Goal: Information Seeking & Learning: Find specific fact

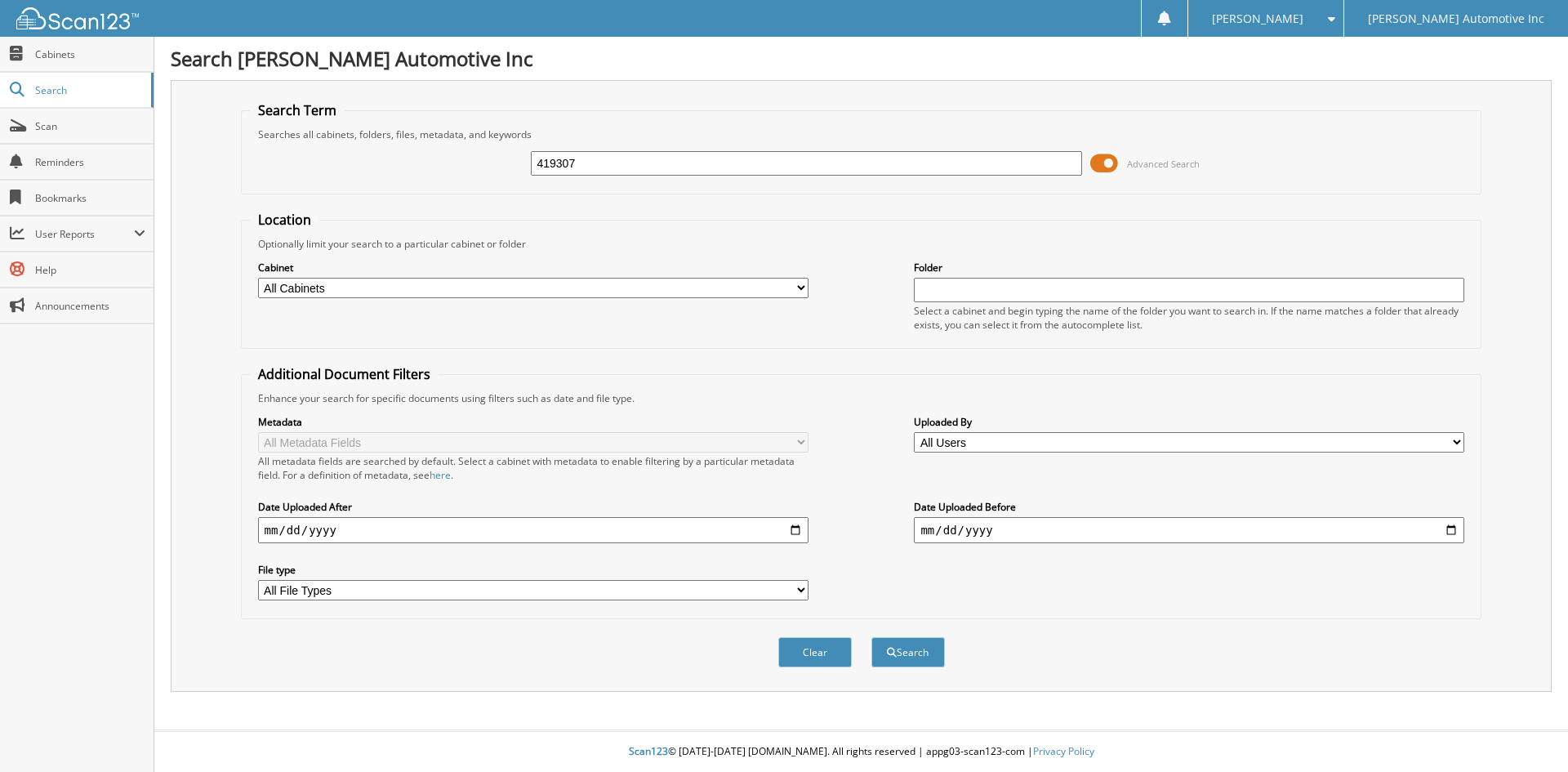
type input "419307"
click at [872, 638] on button "Search" at bounding box center [908, 653] width 74 height 30
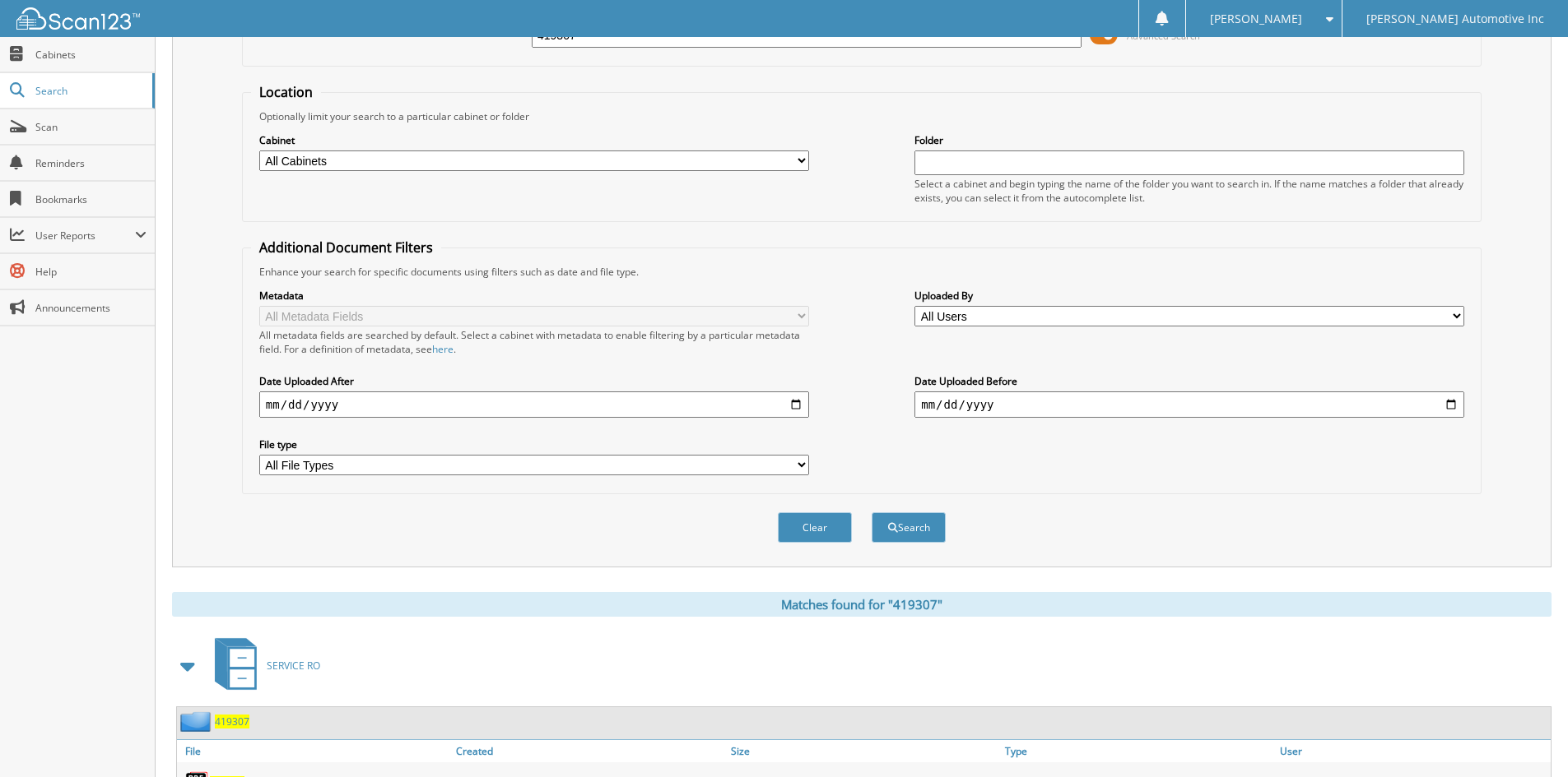
scroll to position [249, 0]
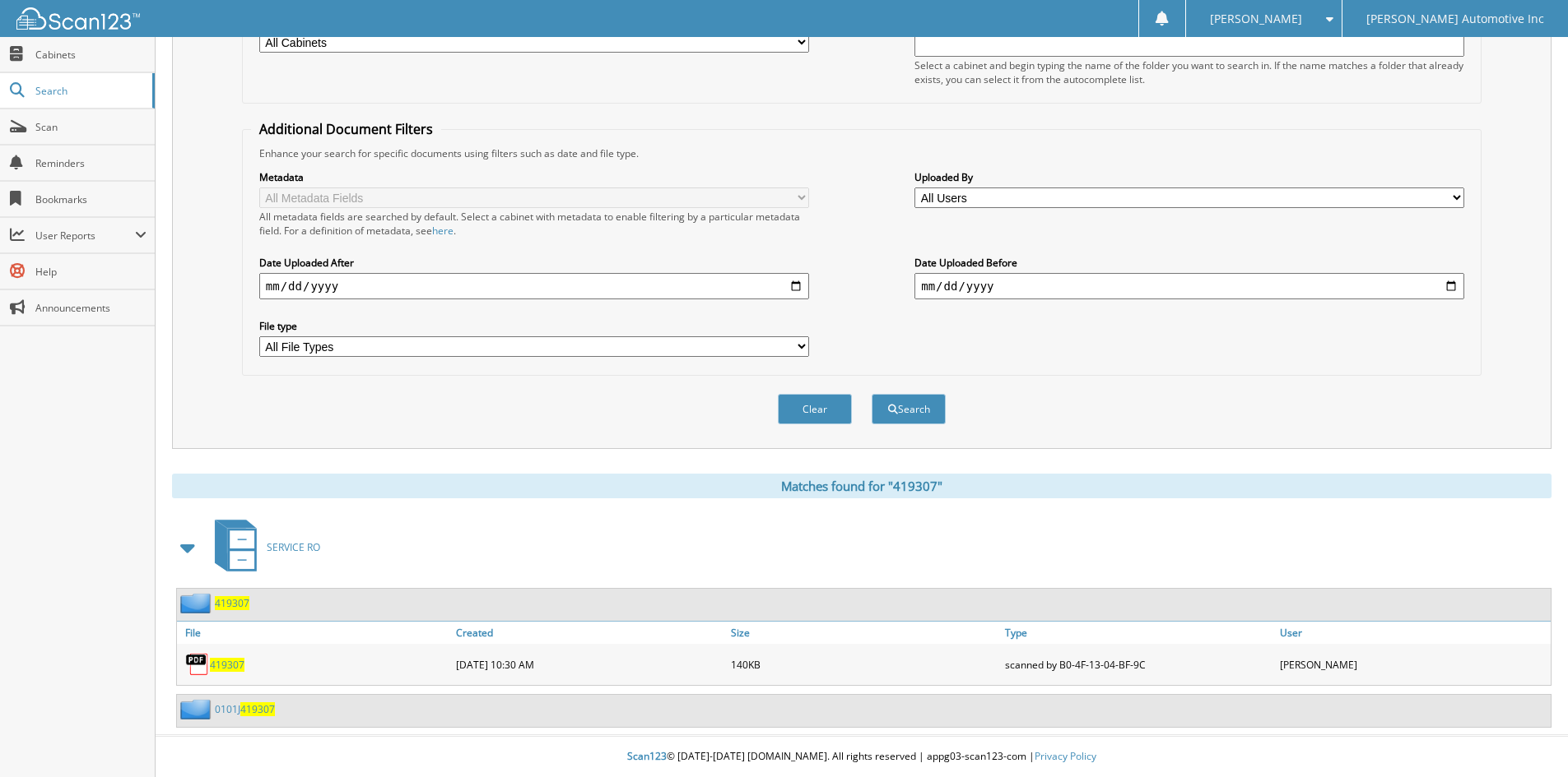
click at [244, 601] on span "419307" at bounding box center [231, 603] width 34 height 14
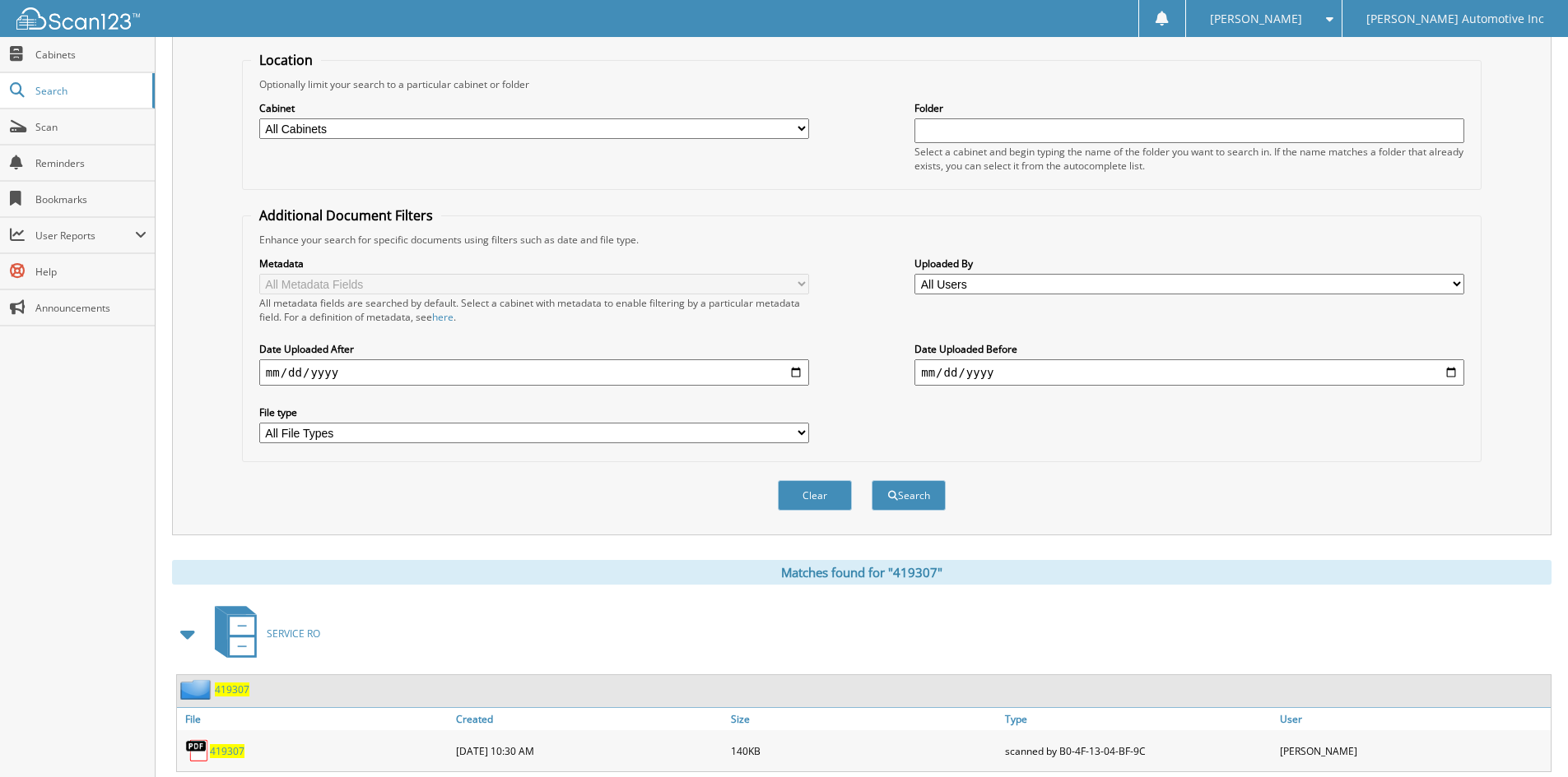
scroll to position [249, 0]
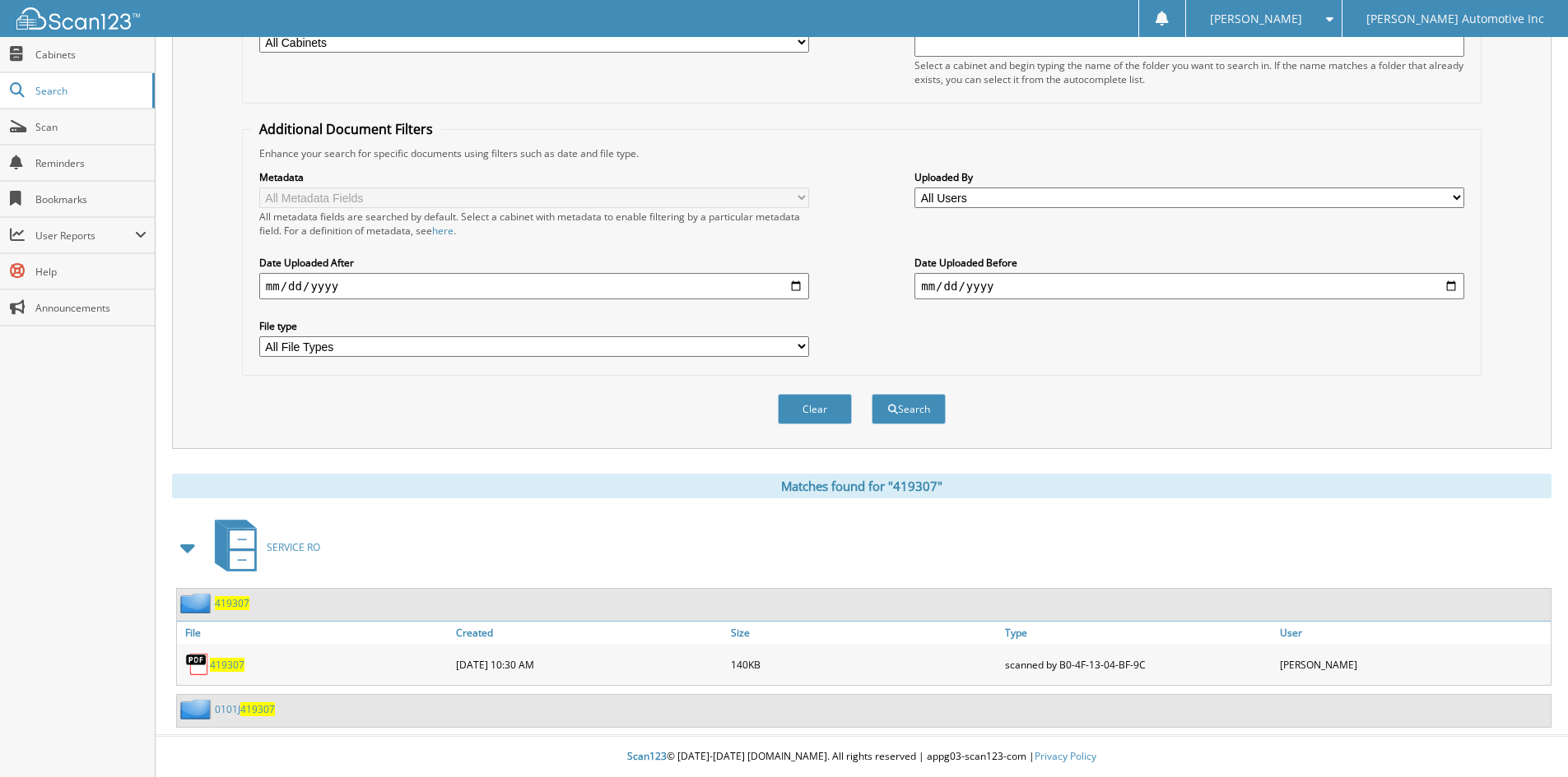
click at [244, 707] on span "419307" at bounding box center [257, 709] width 34 height 14
